Goal: Task Accomplishment & Management: Use online tool/utility

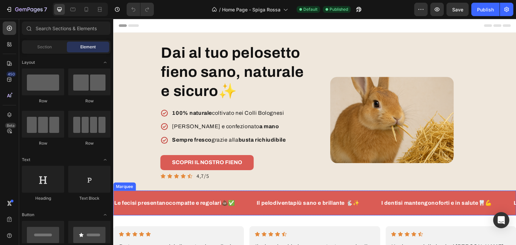
click at [246, 195] on div "Le feci si presentano compatte e regolari💩✅ Text Block Il pelo diventa più sano…" at bounding box center [314, 203] width 403 height 25
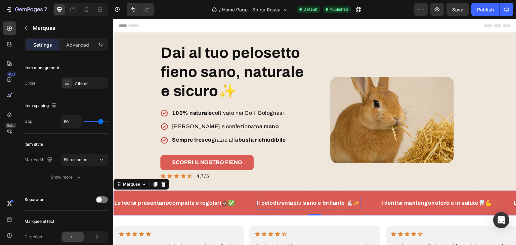
click at [293, 204] on strong "diventa" at bounding box center [283, 203] width 20 height 6
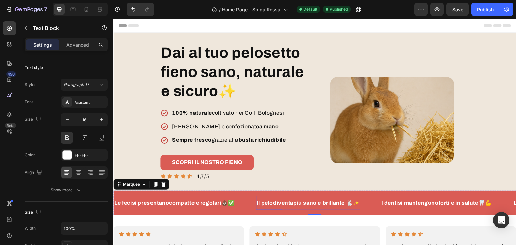
click at [293, 204] on strong "diventa" at bounding box center [283, 203] width 20 height 6
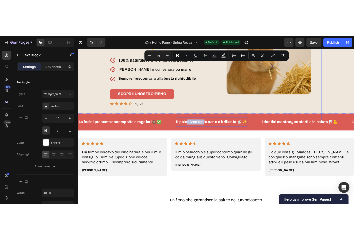
scroll to position [169, 0]
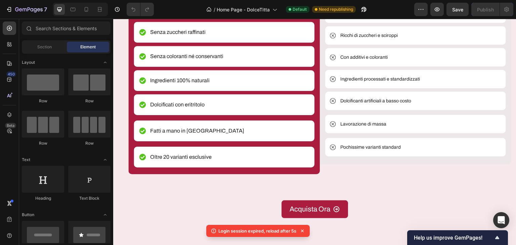
scroll to position [2138, 0]
